Goal: Task Accomplishment & Management: Complete application form

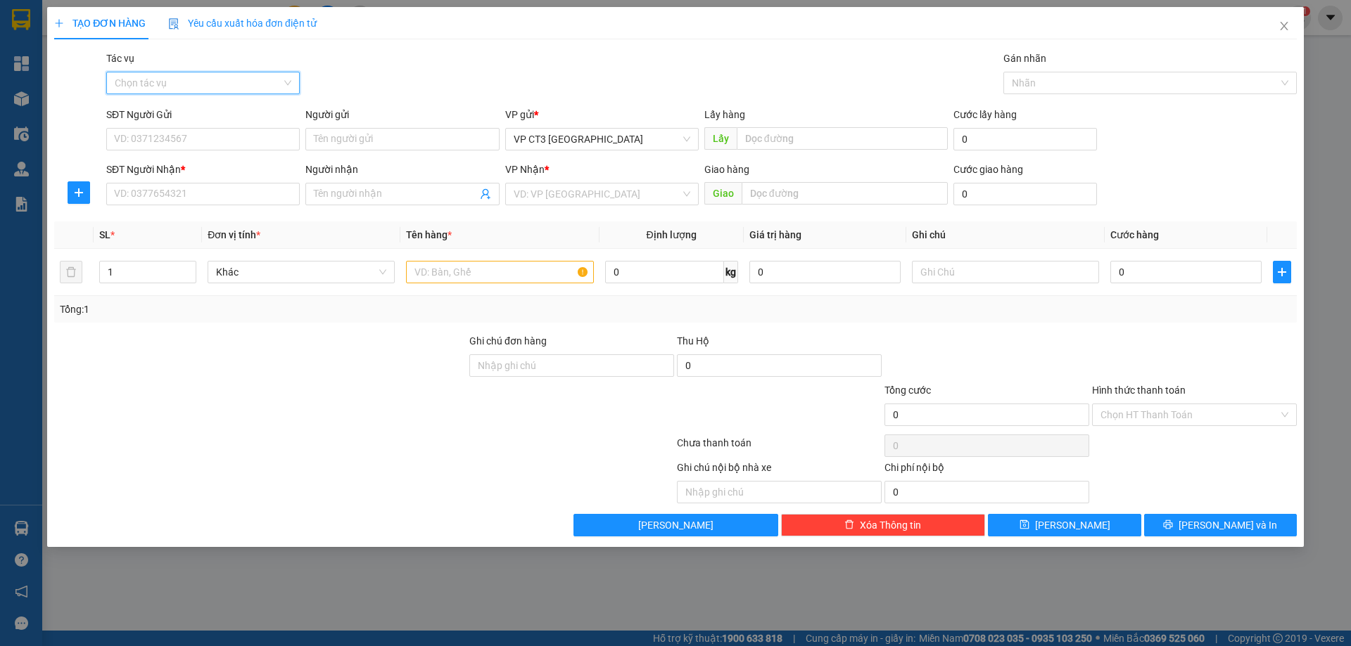
click at [271, 77] on input "Tác vụ" at bounding box center [198, 82] width 167 height 21
click at [231, 147] on body "Kết quả tìm kiếm ( 0 ) Bộ lọc No Data 54051_loc.duclocnt 1 Tổng Quan Kho hàng m…" at bounding box center [675, 323] width 1351 height 646
click at [232, 125] on div "SĐT Người Gửi" at bounding box center [202, 117] width 193 height 21
click at [231, 133] on input "SĐT Người Gửi" at bounding box center [202, 139] width 193 height 23
type input "0834555020"
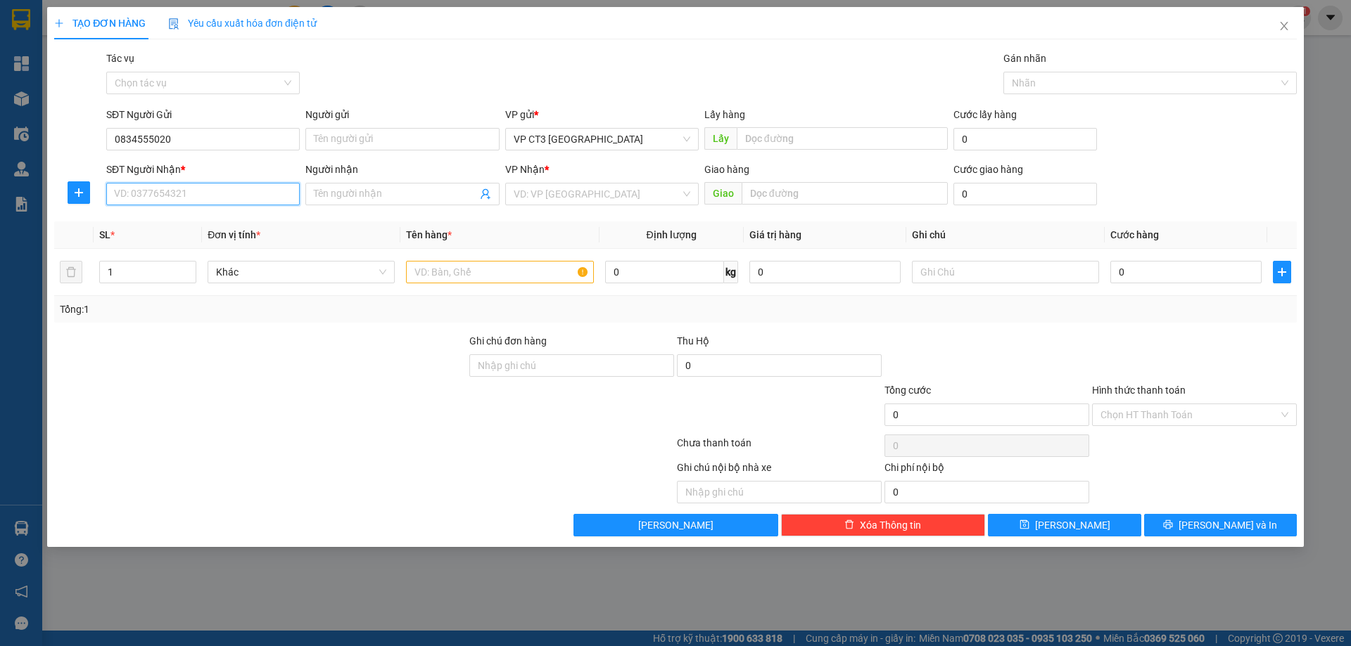
click at [235, 189] on input "SĐT Người Nhận *" at bounding box center [202, 194] width 193 height 23
type input "0944531334"
click at [410, 191] on input "Người nhận" at bounding box center [395, 193] width 163 height 15
type input "C loan"
click at [196, 379] on div at bounding box center [260, 357] width 415 height 49
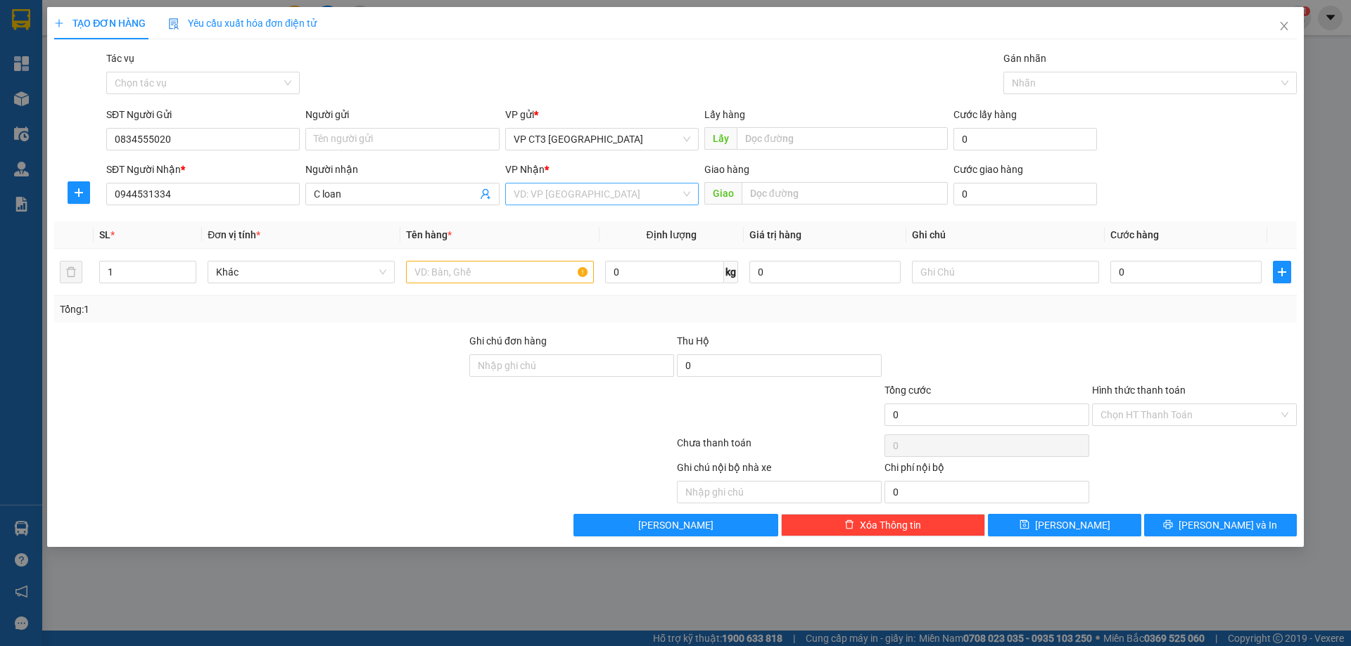
click at [628, 191] on input "search" at bounding box center [597, 194] width 167 height 21
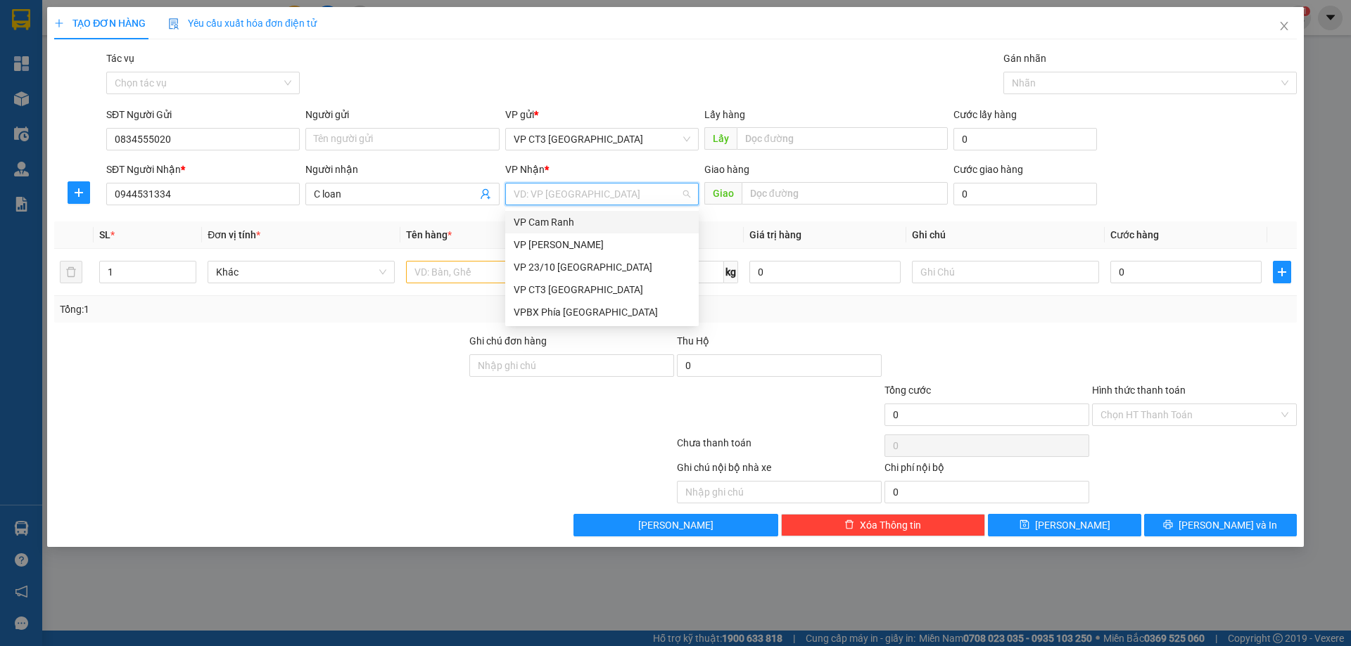
click at [601, 221] on div "VP Cam Ranh" at bounding box center [602, 222] width 177 height 15
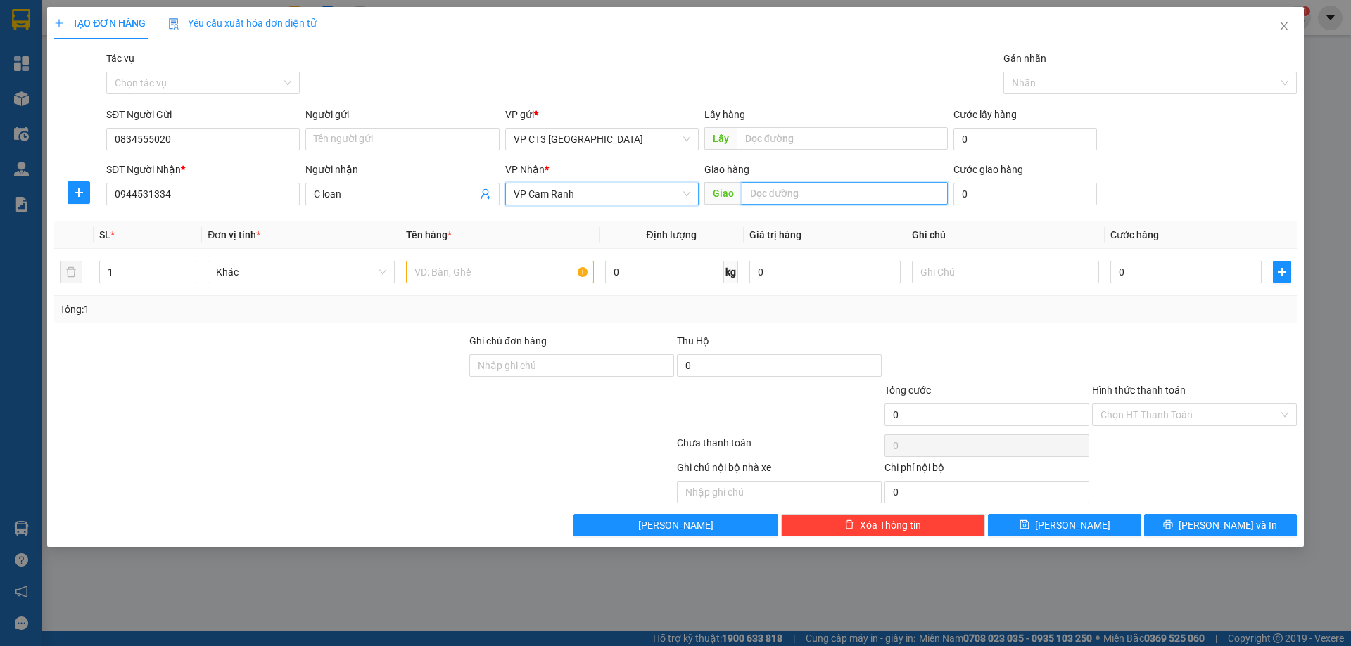
click at [792, 198] on input "text" at bounding box center [844, 193] width 206 height 23
type input "cam lâm"
click at [466, 272] on input "text" at bounding box center [499, 272] width 187 height 23
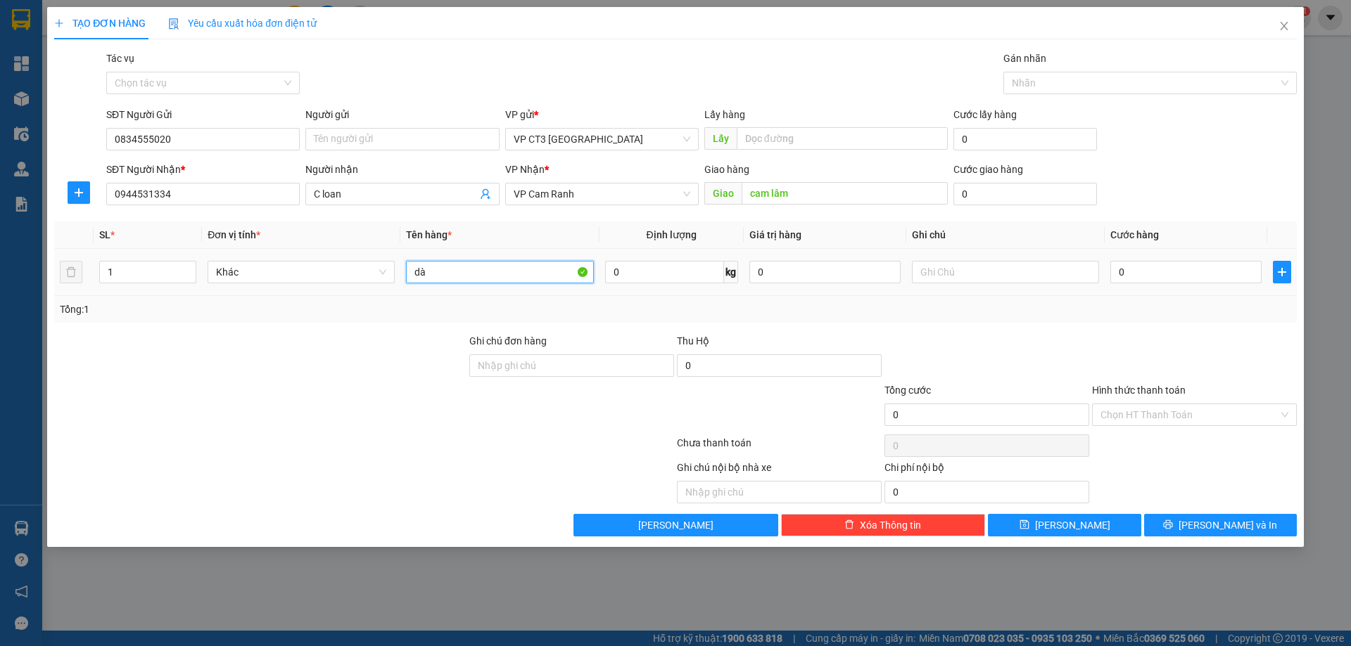
type input "d"
type input "D"
type input "ĐÀN"
click at [1138, 279] on input "0" at bounding box center [1185, 272] width 151 height 23
type input "5"
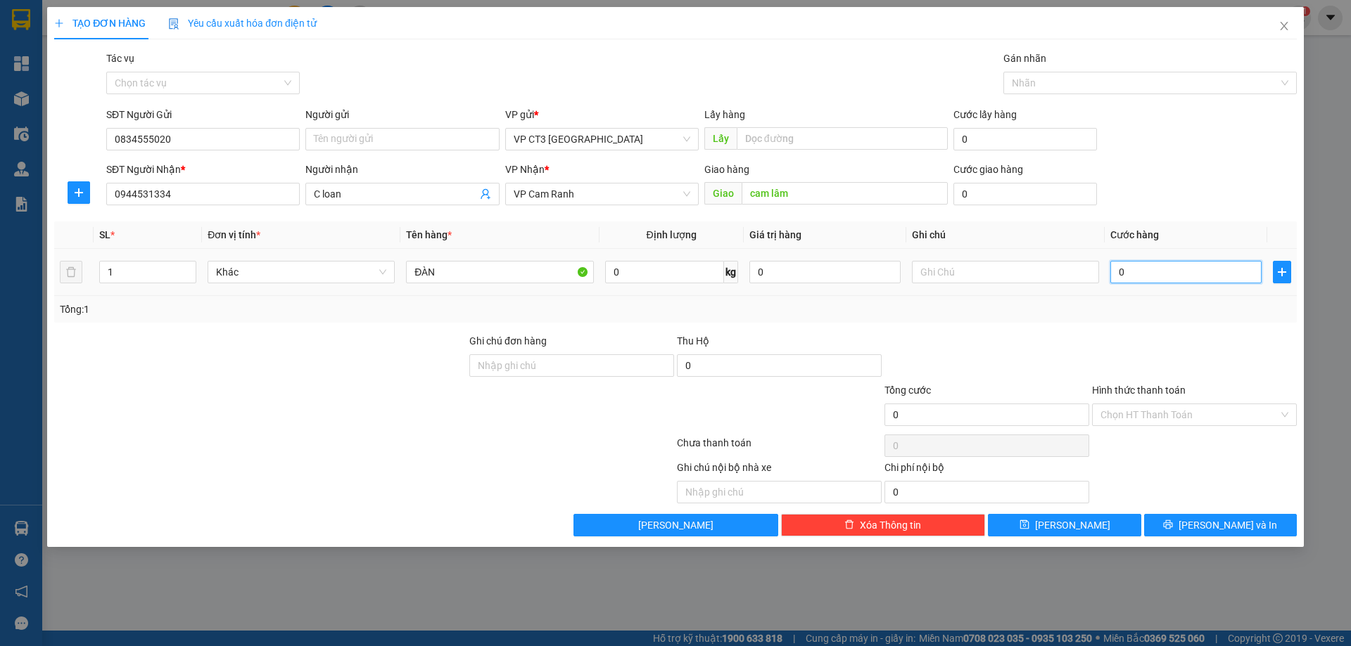
type input "5"
type input "50"
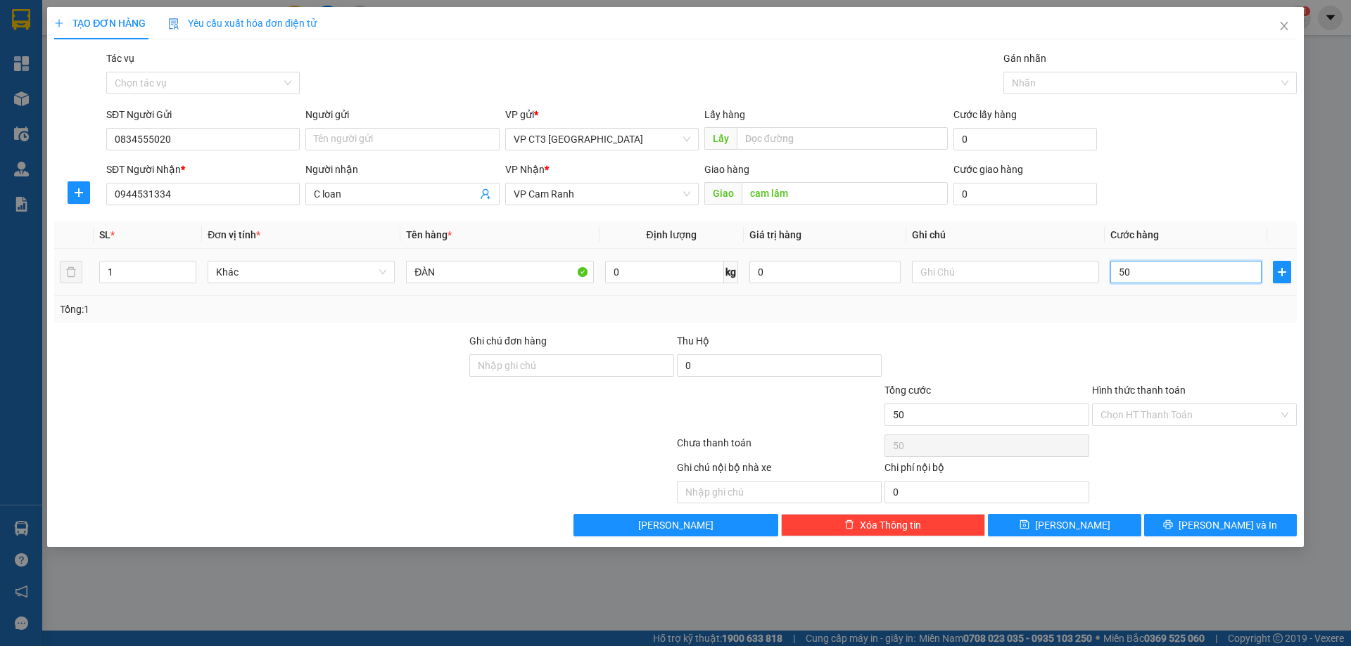
type input "500"
type input "5.000"
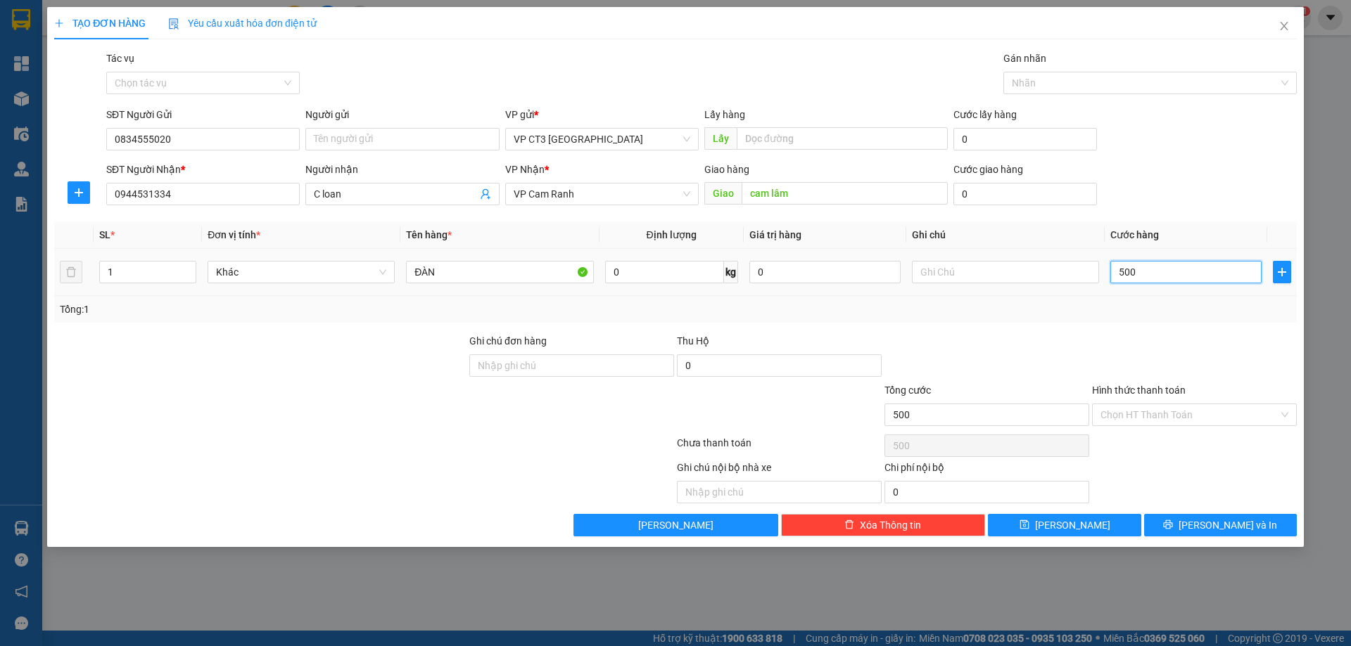
type input "5.000"
type input "50.000"
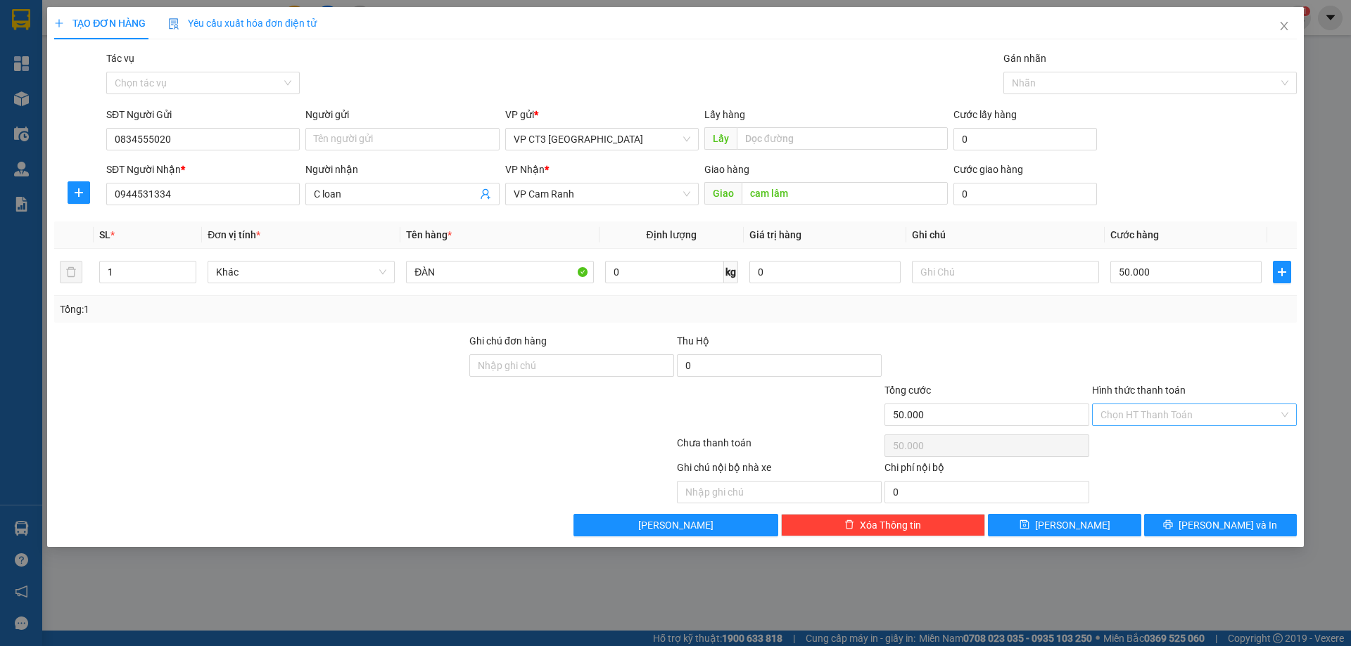
click at [1247, 418] on input "Hình thức thanh toán" at bounding box center [1189, 414] width 178 height 21
click at [1028, 343] on div at bounding box center [987, 357] width 208 height 49
click at [1225, 525] on span "[PERSON_NAME] và In" at bounding box center [1227, 525] width 98 height 15
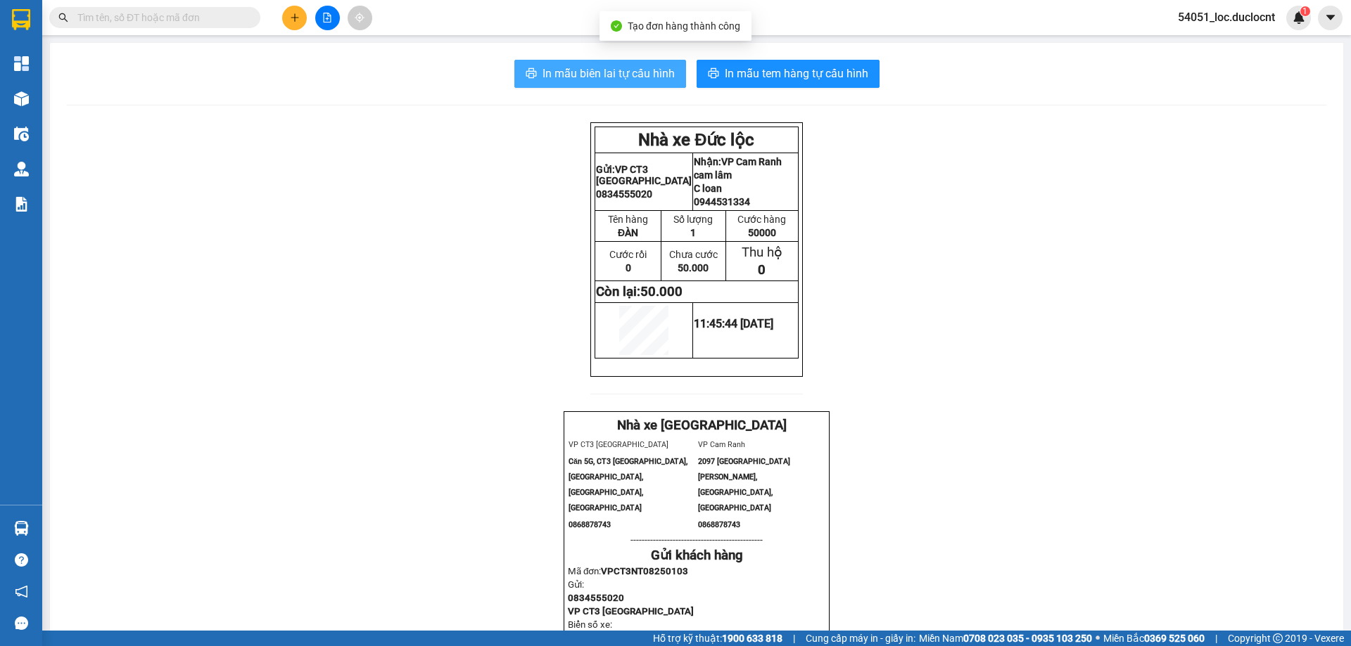
click at [608, 75] on span "In mẫu biên lai tự cấu hình" at bounding box center [608, 74] width 132 height 18
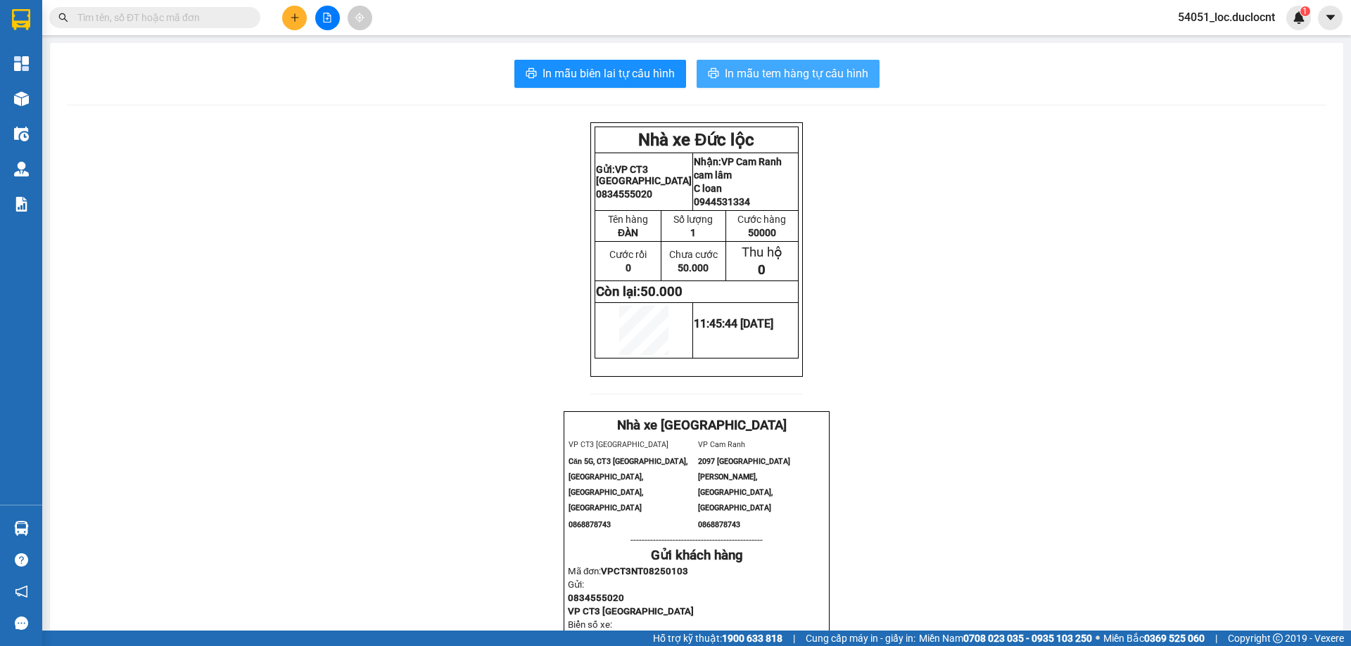
click at [773, 72] on span "In mẫu tem hàng tự cấu hình" at bounding box center [797, 74] width 144 height 18
click at [295, 10] on button at bounding box center [294, 18] width 25 height 25
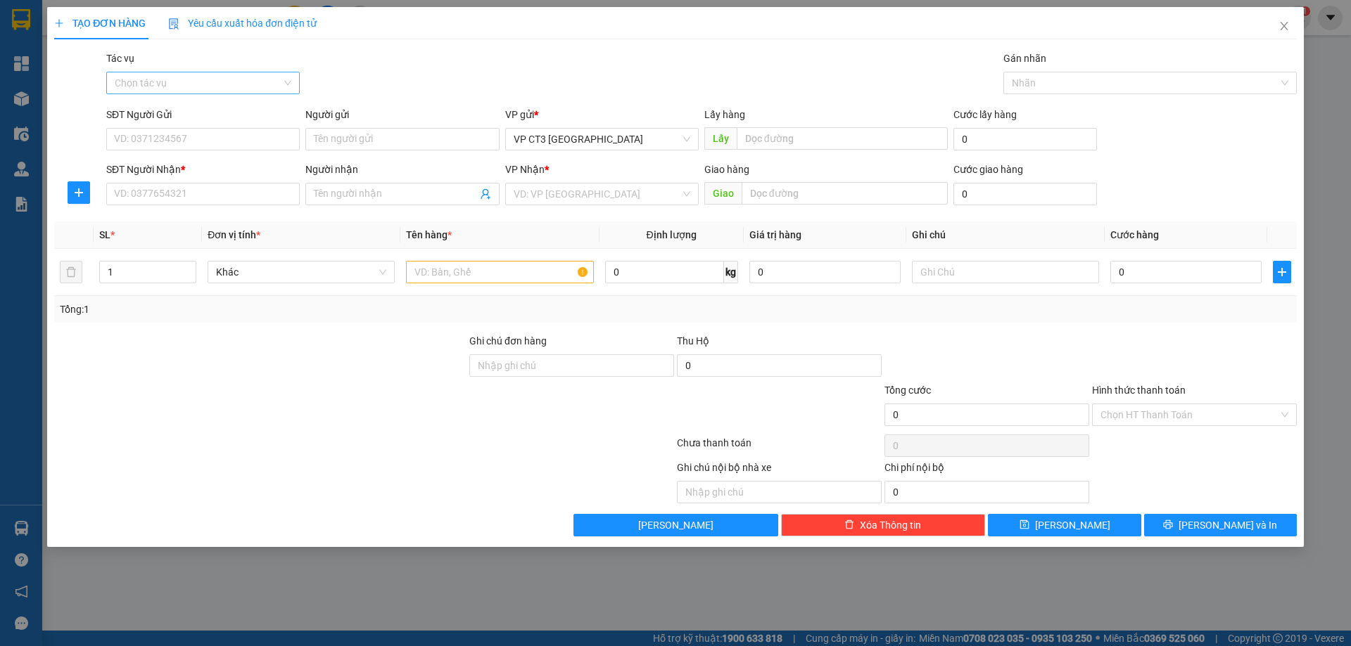
click at [251, 83] on input "Tác vụ" at bounding box center [198, 82] width 167 height 21
click at [238, 136] on div "Nhập hàng kho nhận" at bounding box center [203, 133] width 177 height 15
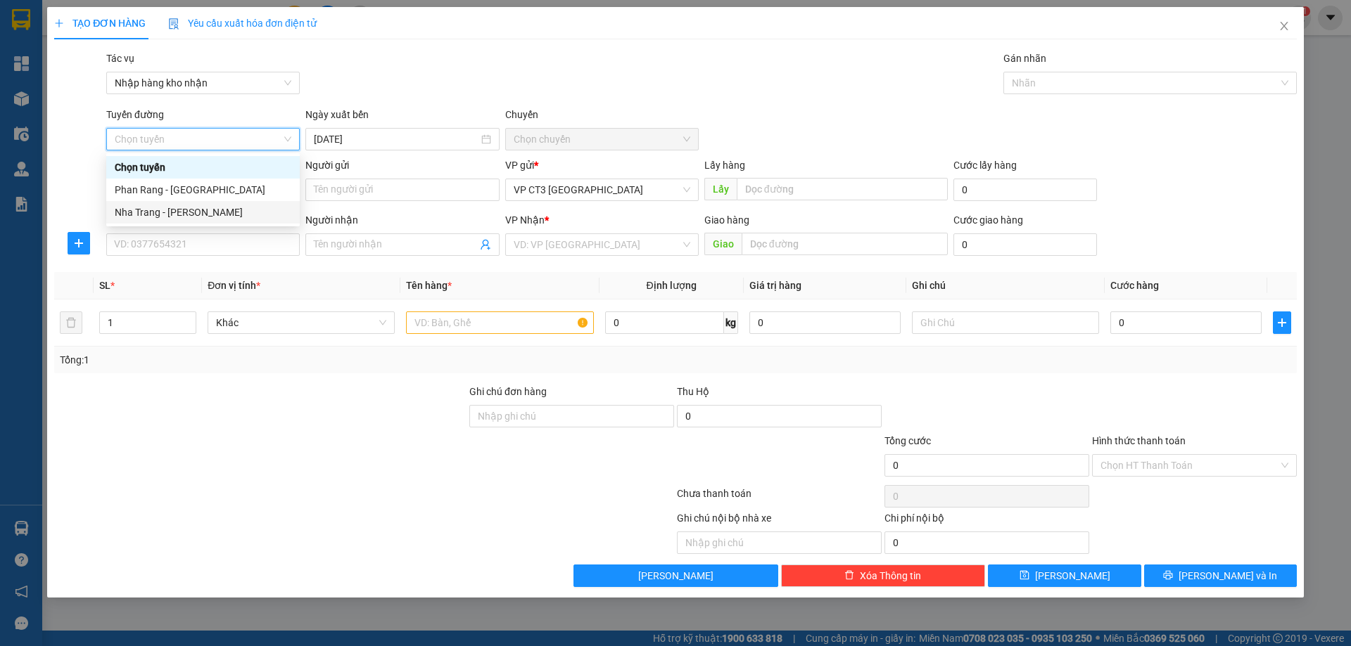
click at [224, 216] on div "Nha Trang - [PERSON_NAME]" at bounding box center [203, 212] width 177 height 15
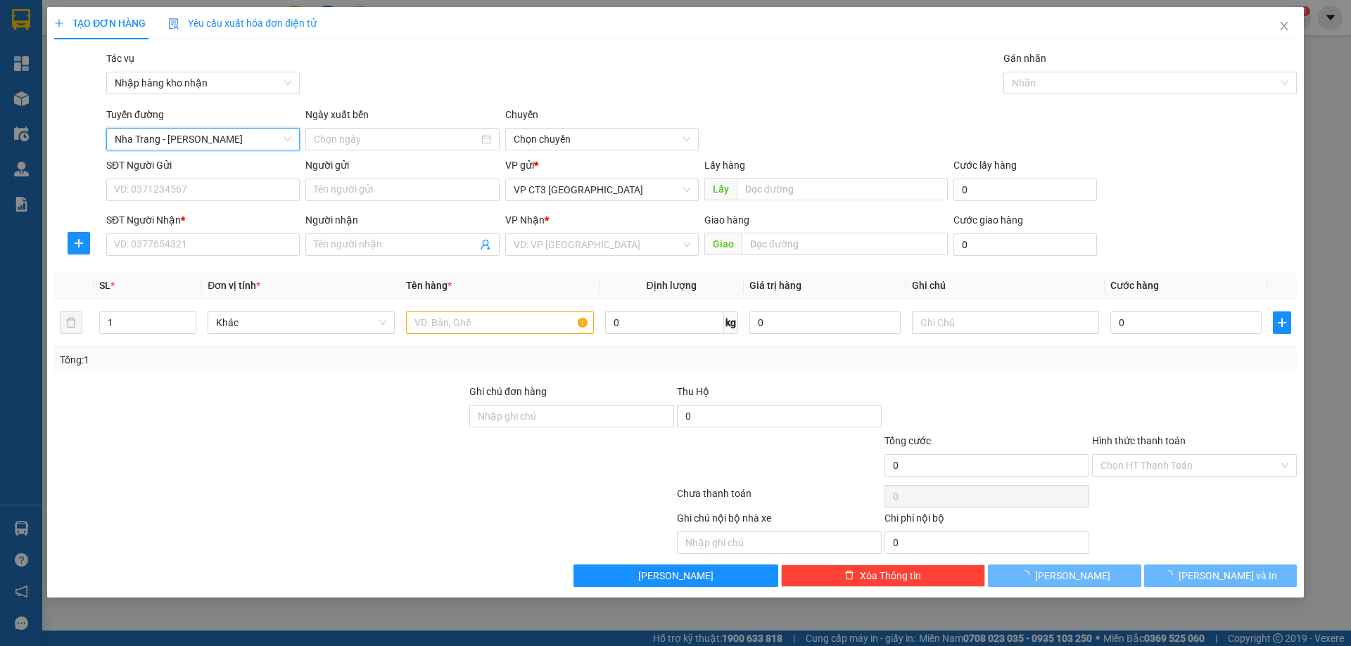
type input "[DATE]"
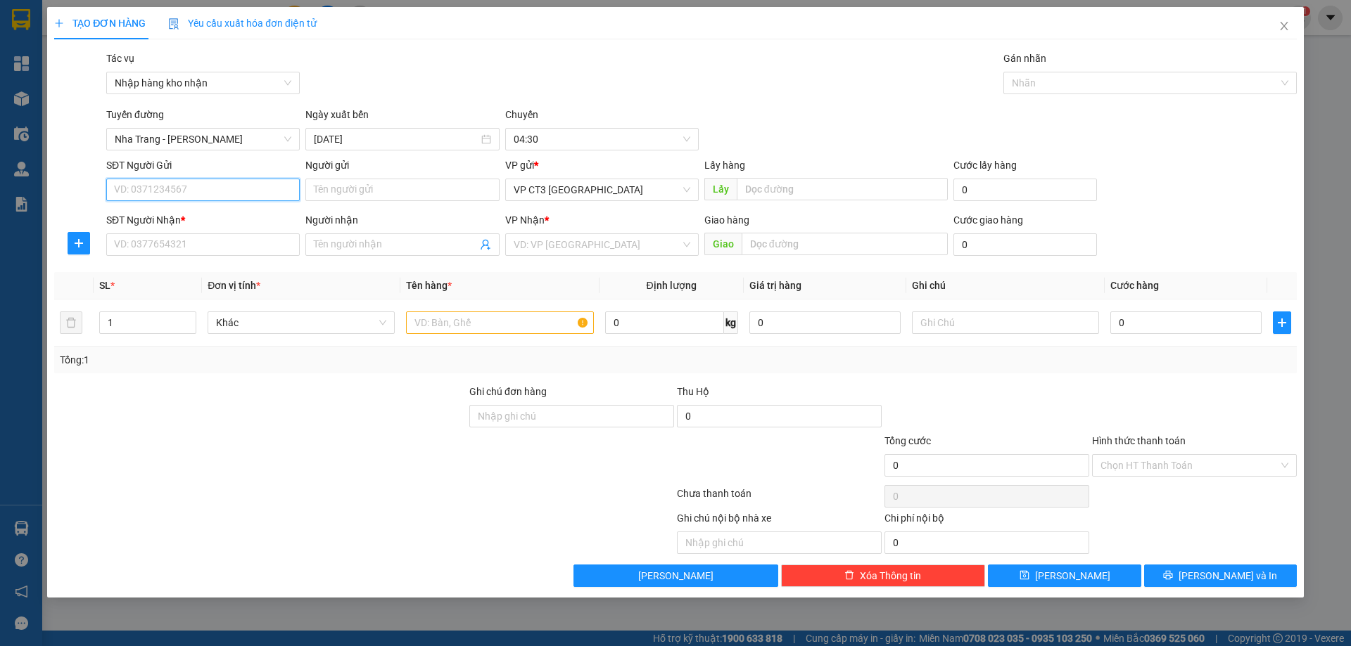
click at [188, 188] on input "SĐT Người Gửi" at bounding box center [202, 190] width 193 height 23
type input "0708161016"
click at [357, 185] on input "Người gửi" at bounding box center [401, 190] width 193 height 23
click at [141, 240] on input "SĐT Người Nhận *" at bounding box center [202, 245] width 193 height 23
type input "0977521279"
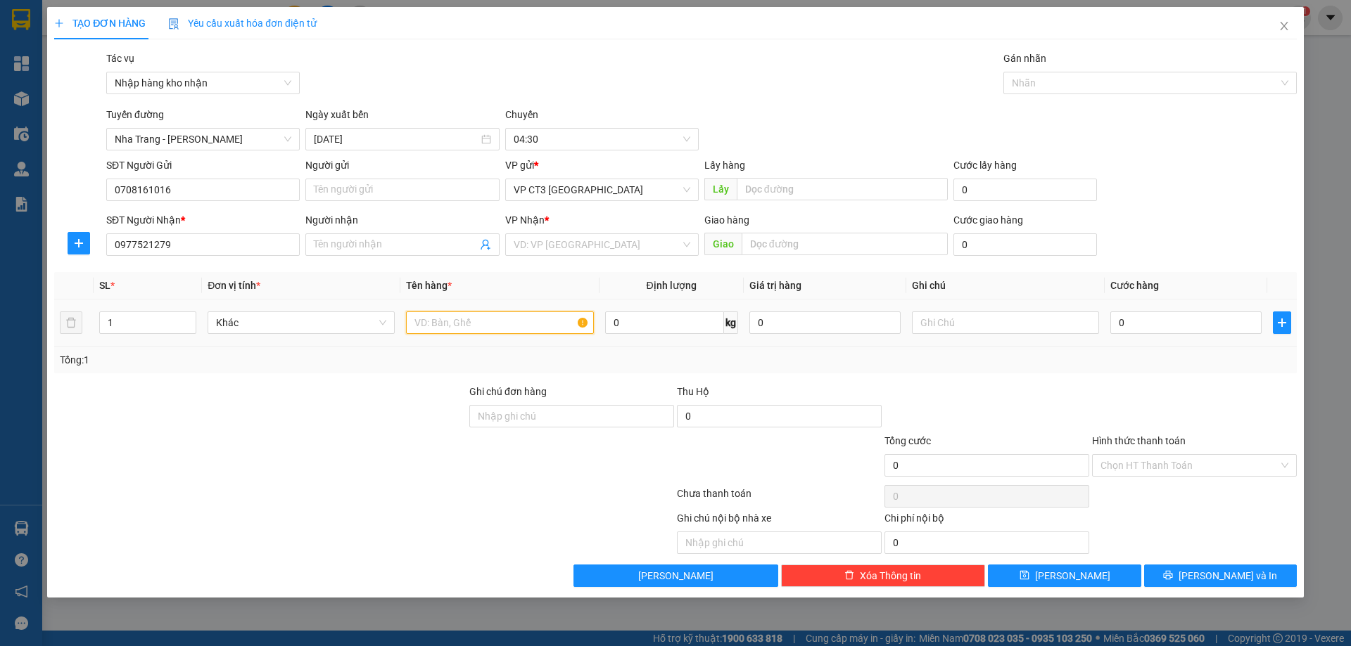
click at [469, 325] on input "text" at bounding box center [499, 323] width 187 height 23
type input "BAO"
click at [819, 243] on input "text" at bounding box center [844, 244] width 206 height 23
type input "CAM HÒA"
click at [554, 246] on input "search" at bounding box center [597, 244] width 167 height 21
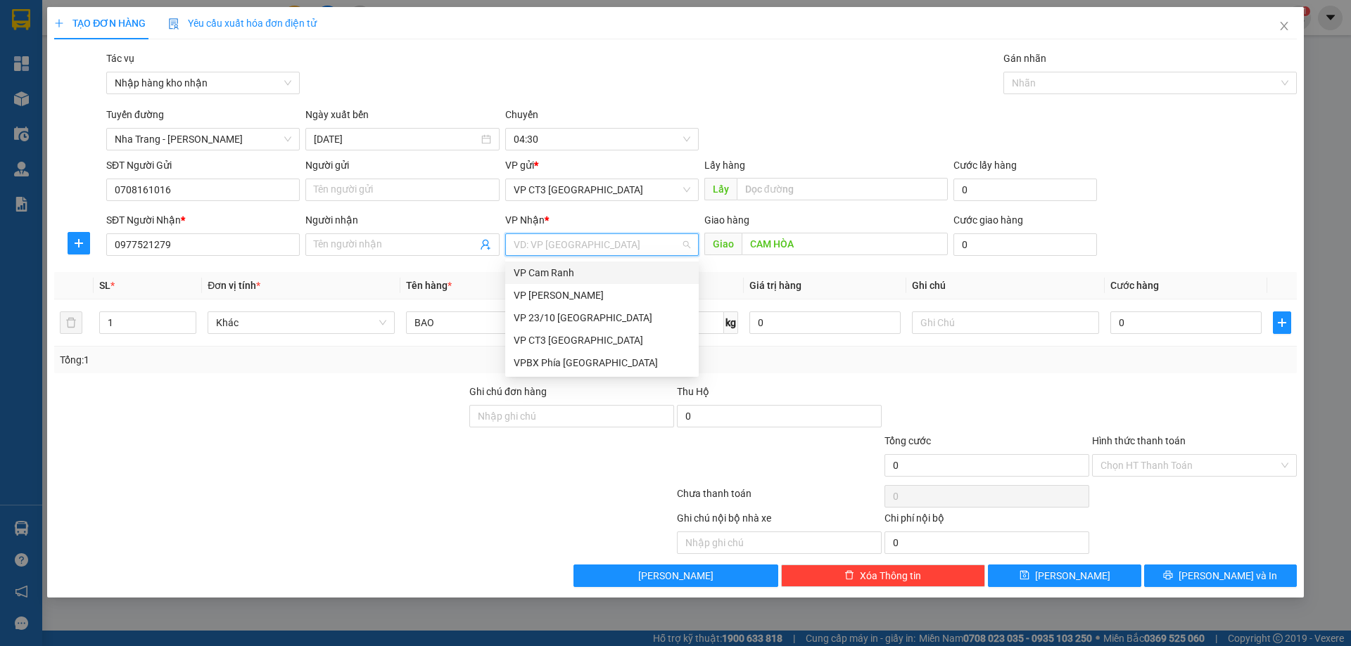
click at [546, 269] on div "VP Cam Ranh" at bounding box center [602, 272] width 177 height 15
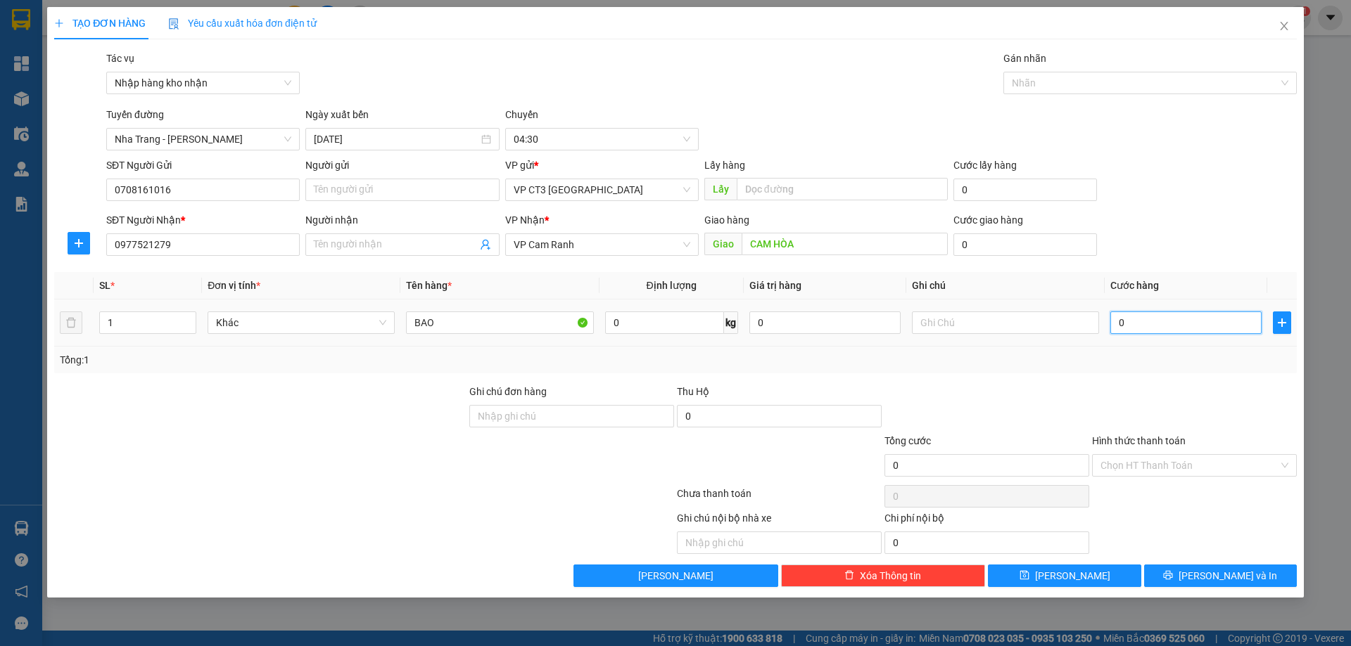
click at [1131, 325] on input "0" at bounding box center [1185, 323] width 151 height 23
type input "5"
type input "50"
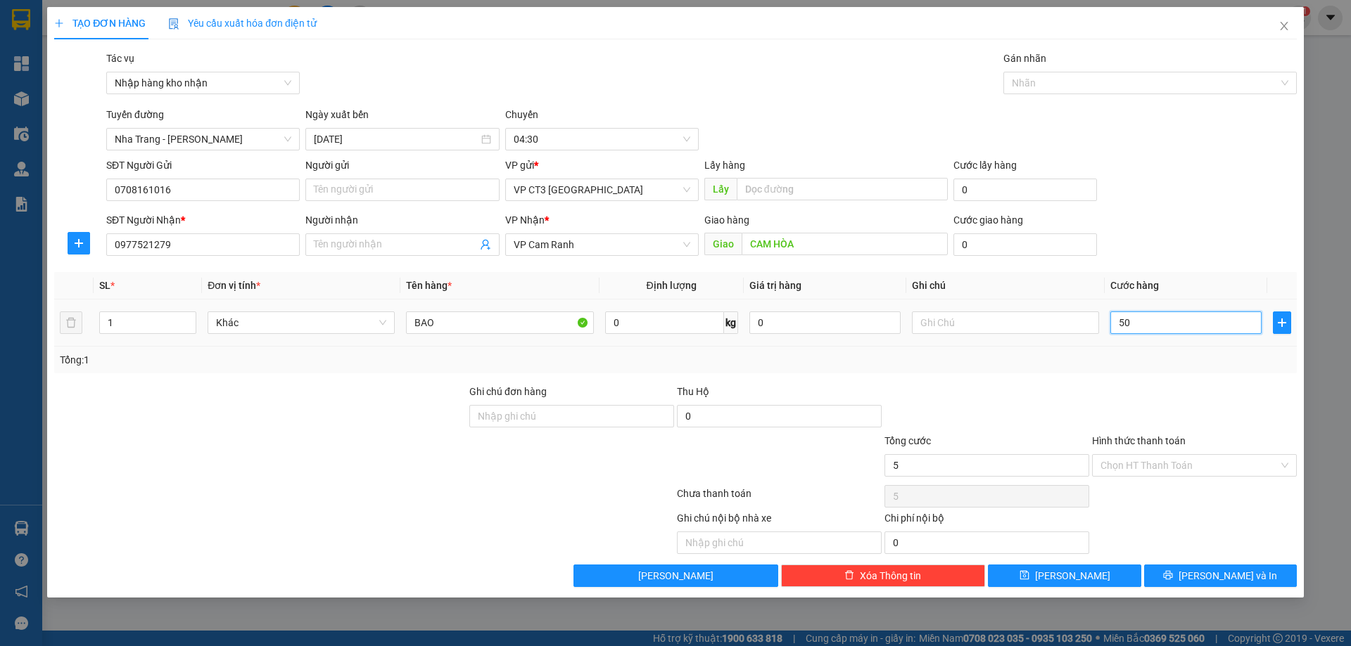
type input "50"
type input "500"
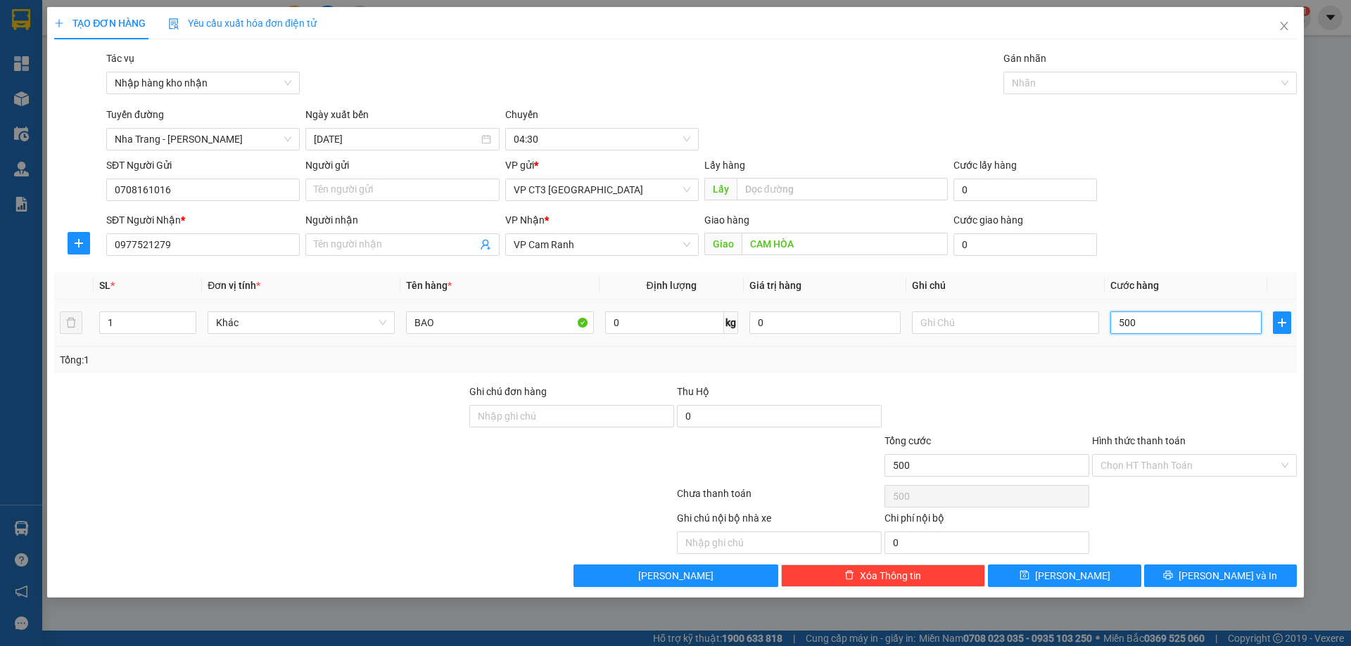
type input "5.000"
type input "50.000"
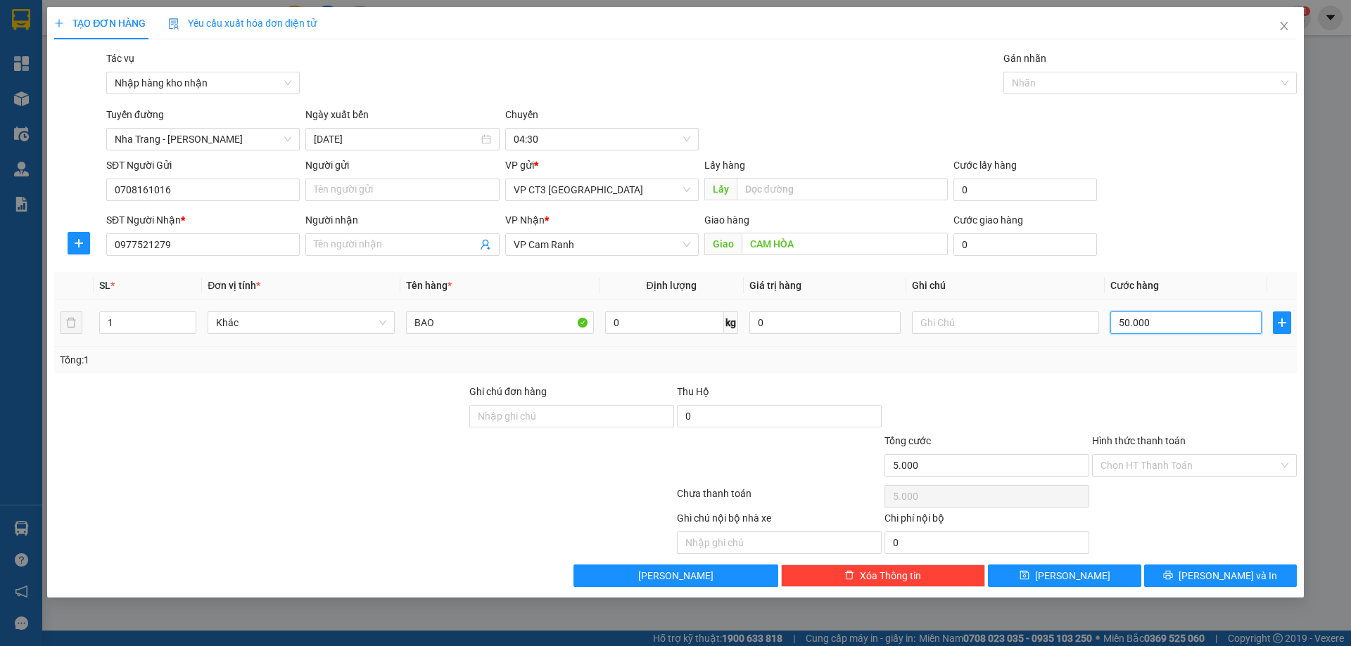
type input "50.000"
click at [1263, 578] on button "[PERSON_NAME] và In" at bounding box center [1220, 576] width 153 height 23
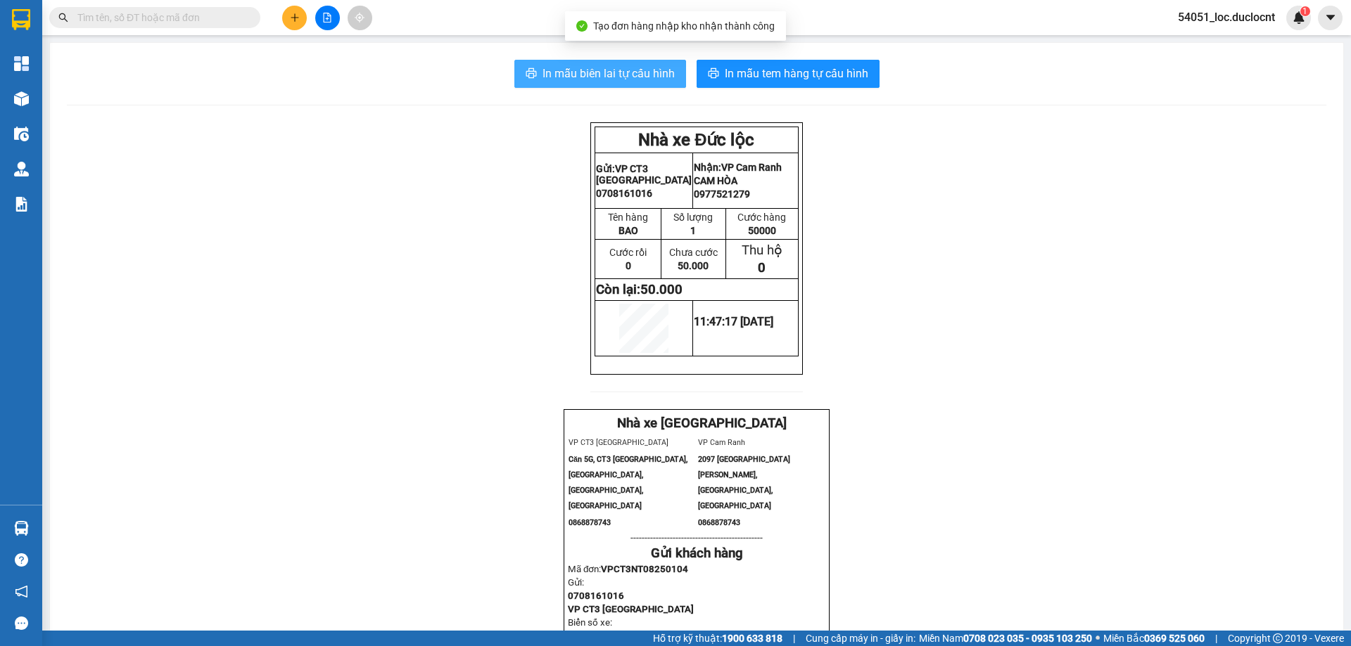
click at [580, 72] on span "In mẫu biên lai tự cấu hình" at bounding box center [608, 74] width 132 height 18
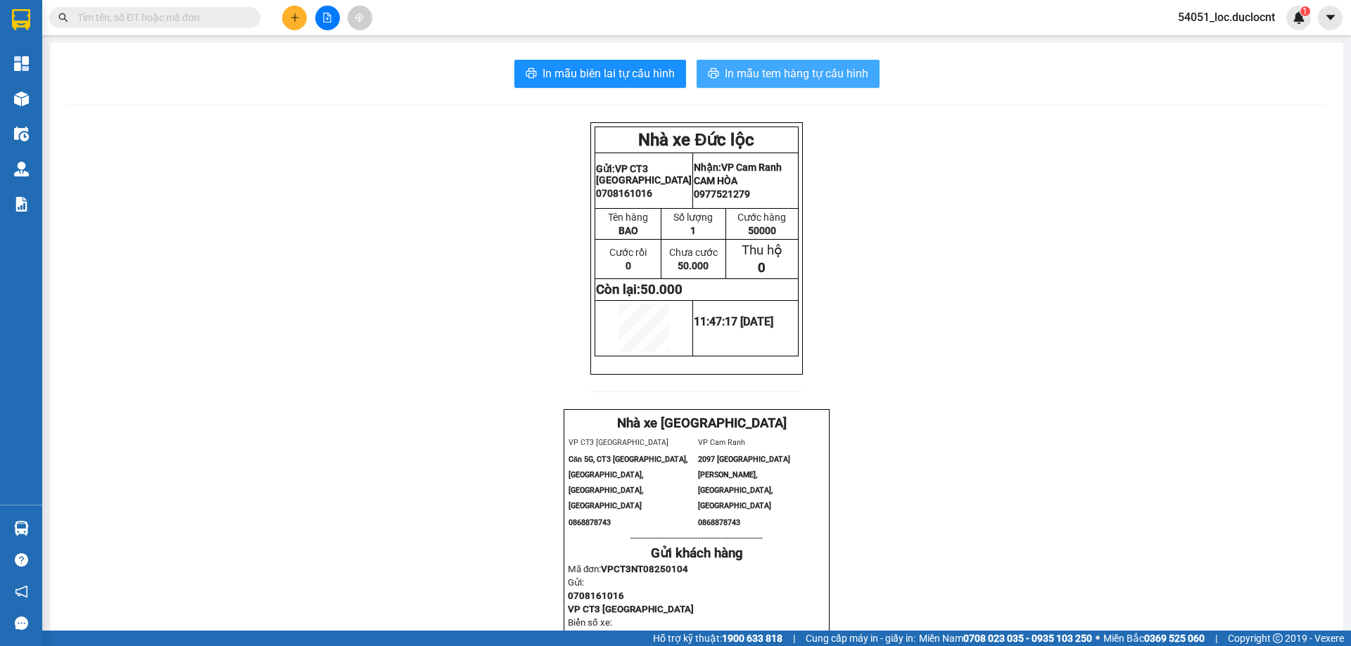
click at [825, 76] on span "In mẫu tem hàng tự cấu hình" at bounding box center [797, 74] width 144 height 18
